Goal: Navigation & Orientation: Find specific page/section

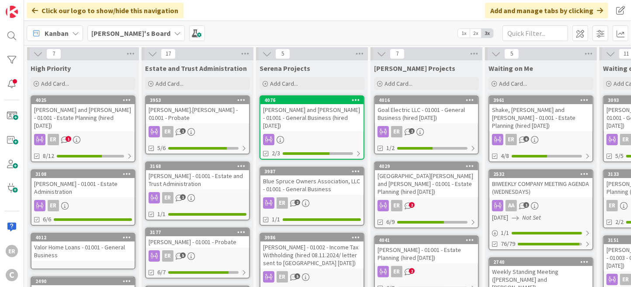
click at [111, 116] on div "[PERSON_NAME] and [PERSON_NAME] - 01001 - Estate Planning (hired [DATE])" at bounding box center [82, 117] width 103 height 27
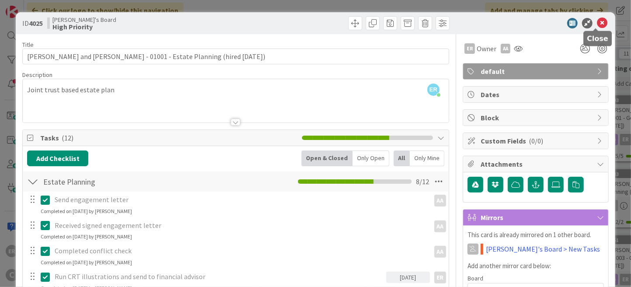
click at [598, 24] on icon at bounding box center [602, 23] width 10 height 10
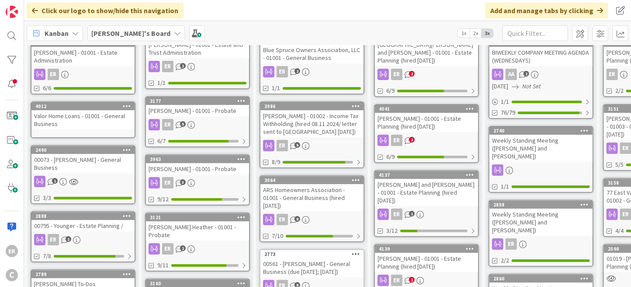
scroll to position [44, 0]
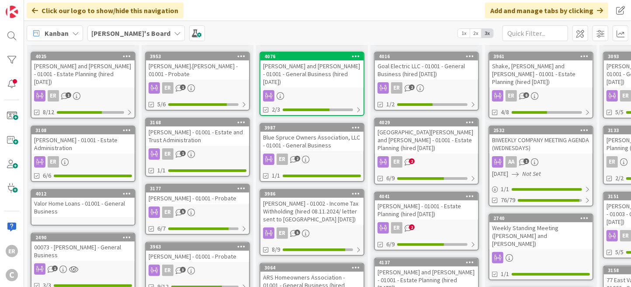
click at [104, 143] on div "[PERSON_NAME] - 01001 - Estate Administration" at bounding box center [82, 143] width 103 height 19
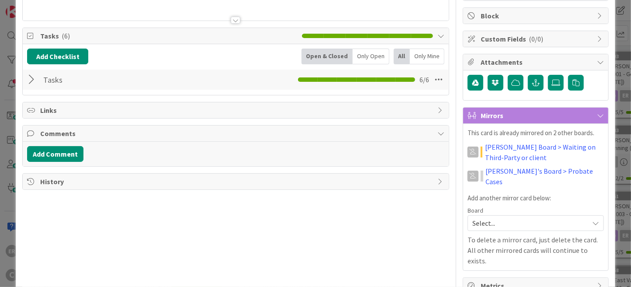
scroll to position [105, 0]
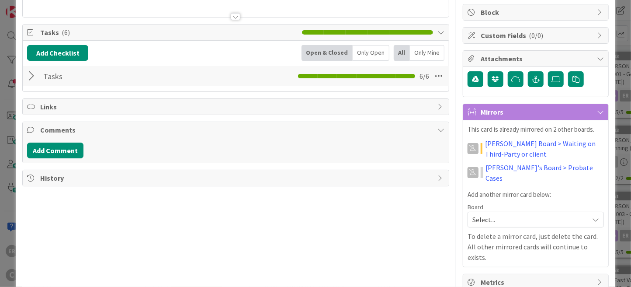
click at [31, 79] on div at bounding box center [32, 76] width 11 height 16
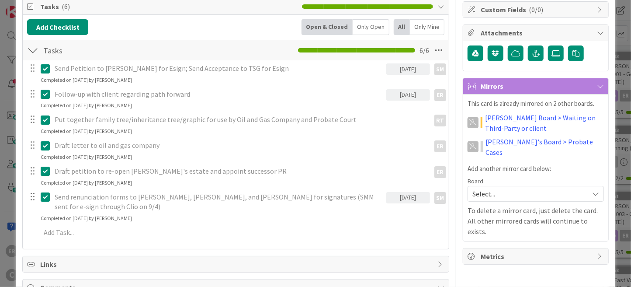
scroll to position [0, 0]
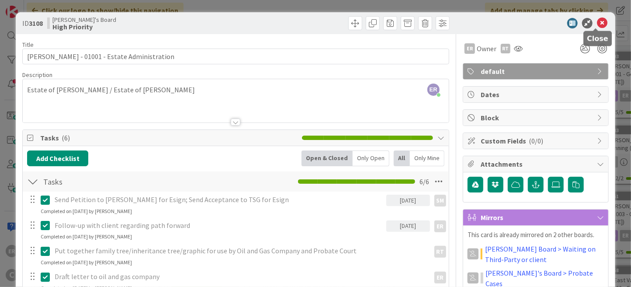
click at [598, 27] on icon at bounding box center [602, 23] width 10 height 10
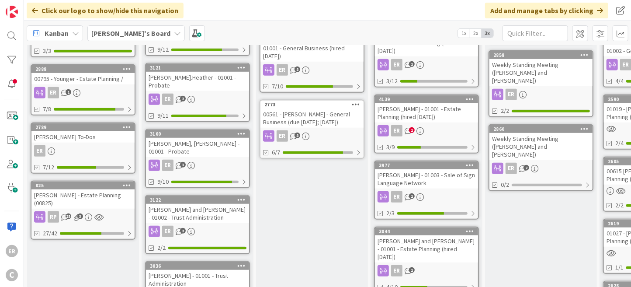
scroll to position [306, 0]
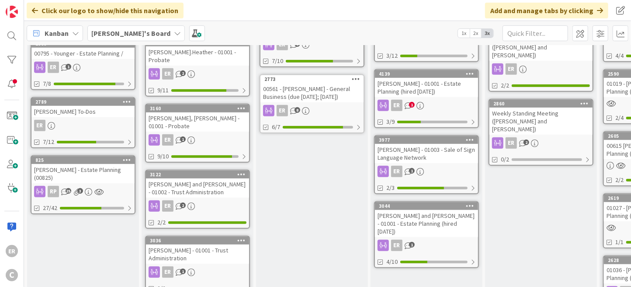
click at [454, 100] on div "ER 1" at bounding box center [426, 105] width 103 height 11
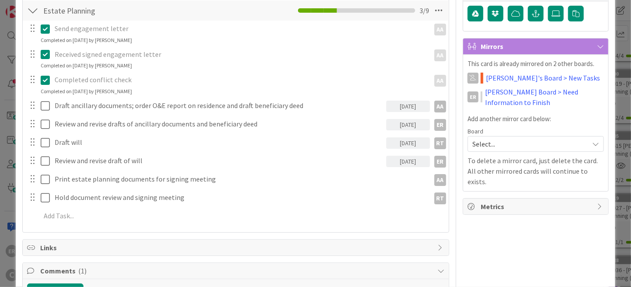
scroll to position [107, 0]
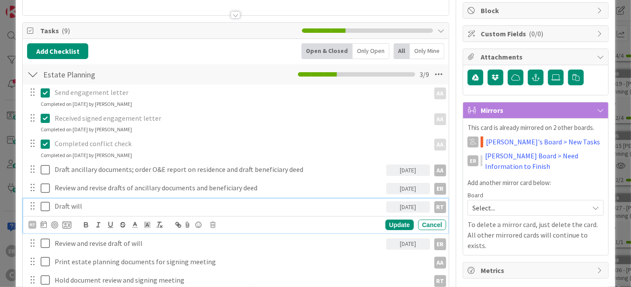
click at [46, 208] on icon at bounding box center [45, 206] width 9 height 10
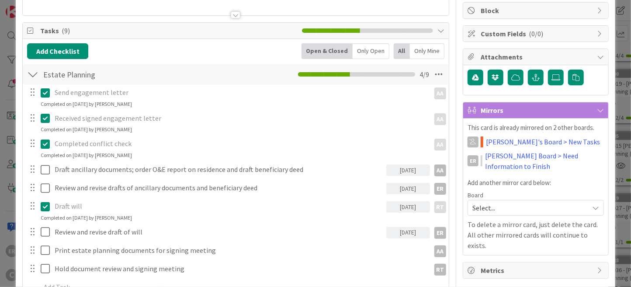
scroll to position [0, 0]
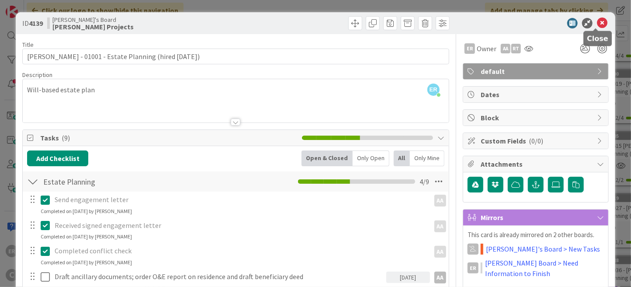
click at [597, 24] on icon at bounding box center [602, 23] width 10 height 10
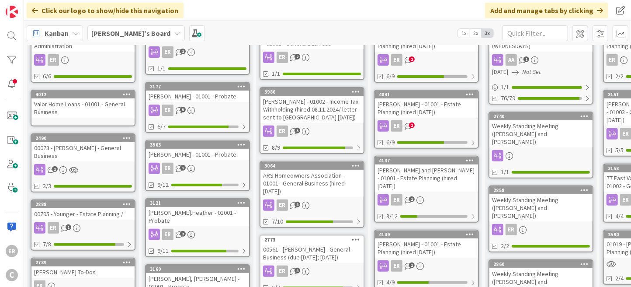
scroll to position [131, 0]
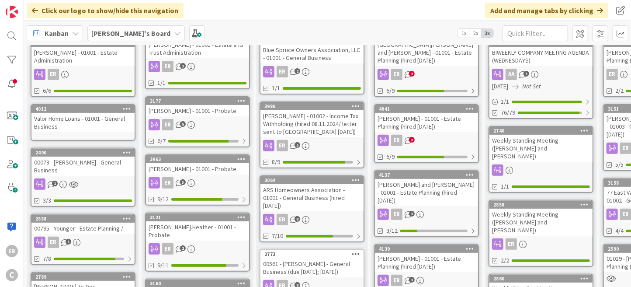
click at [442, 185] on div "[PERSON_NAME] and [PERSON_NAME] - 01001 - Estate Planning (hired [DATE])" at bounding box center [426, 192] width 103 height 27
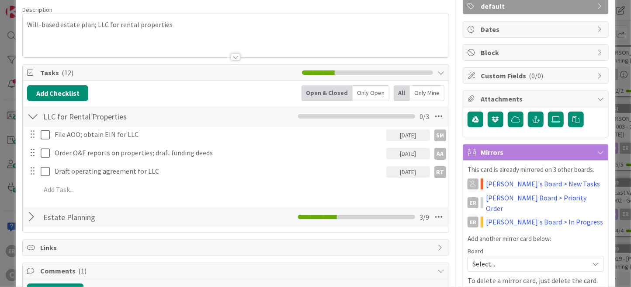
scroll to position [87, 0]
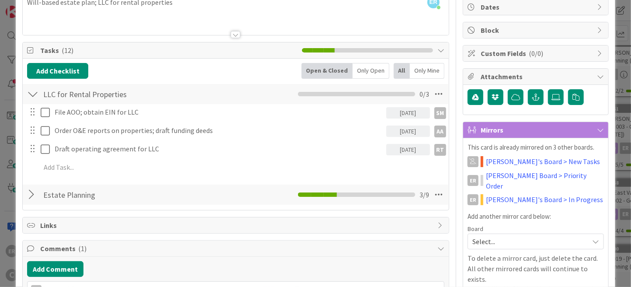
click at [30, 197] on div at bounding box center [32, 195] width 11 height 16
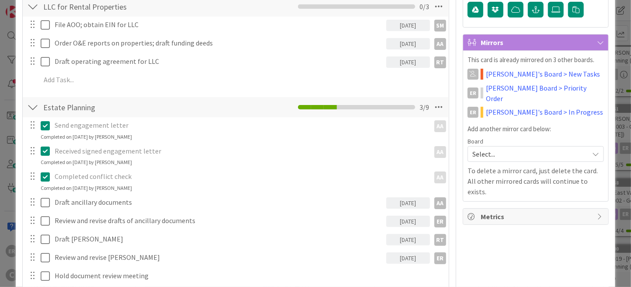
scroll to position [0, 0]
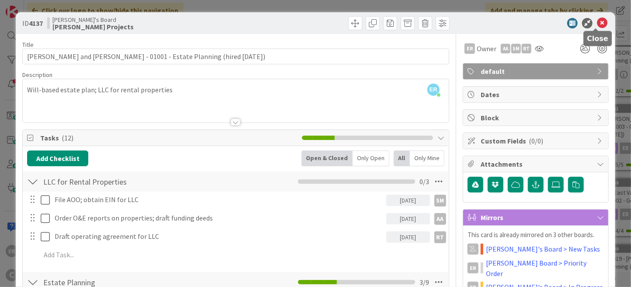
click at [597, 22] on icon at bounding box center [602, 23] width 10 height 10
